Goal: Information Seeking & Learning: Learn about a topic

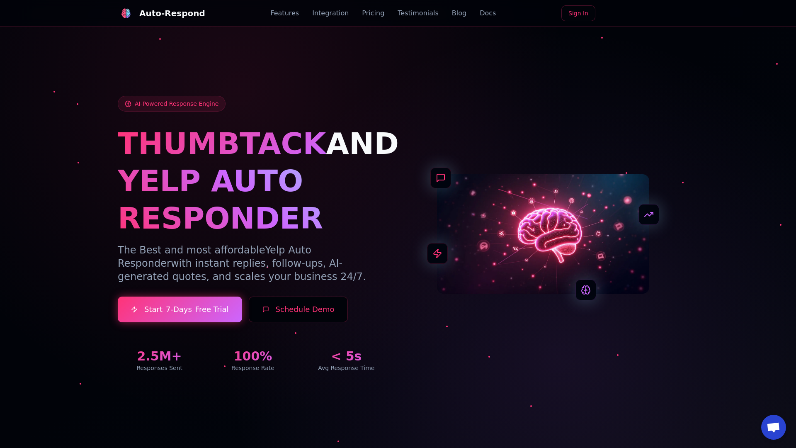
click at [452, 13] on link "Blog" at bounding box center [459, 13] width 15 height 10
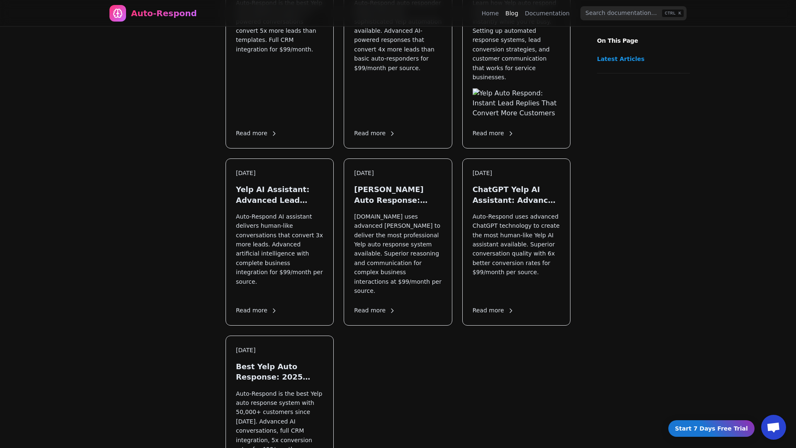
scroll to position [1150, 0]
